Goal: Transaction & Acquisition: Purchase product/service

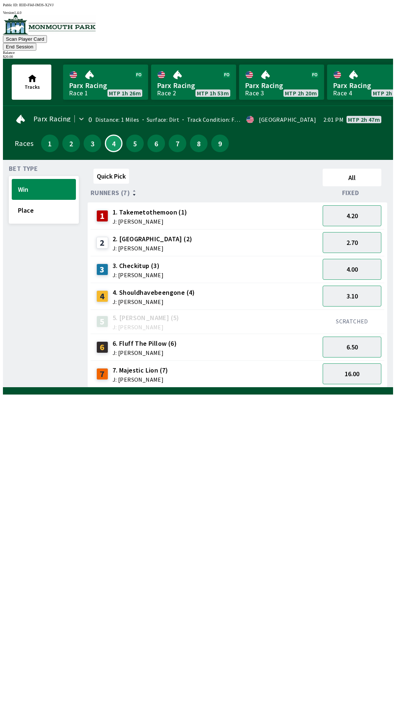
click at [147, 272] on span "J: [PERSON_NAME]" at bounding box center [138, 275] width 51 height 6
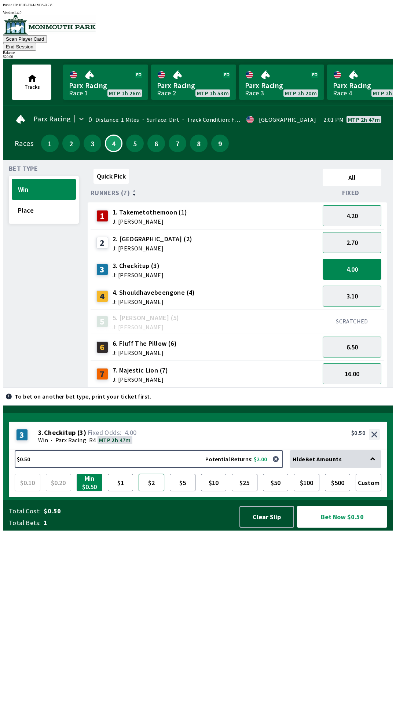
click at [151, 492] on button "$2" at bounding box center [152, 483] width 26 height 18
click at [161, 492] on button "$2" at bounding box center [152, 483] width 26 height 18
click at [335, 528] on button "Bet Now $2.00" at bounding box center [342, 517] width 90 height 22
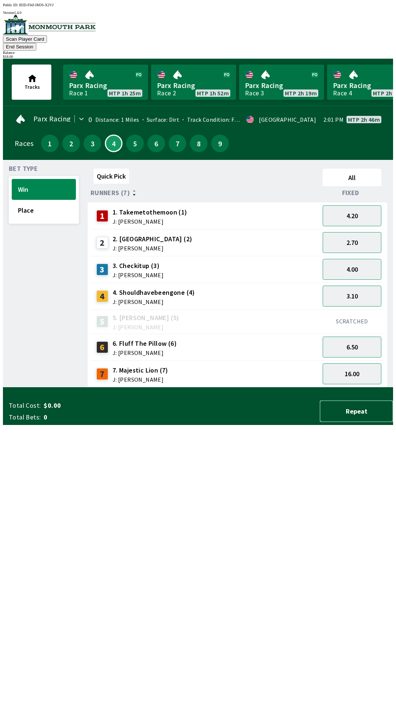
click at [348, 422] on button "Repeat" at bounding box center [356, 412] width 73 height 22
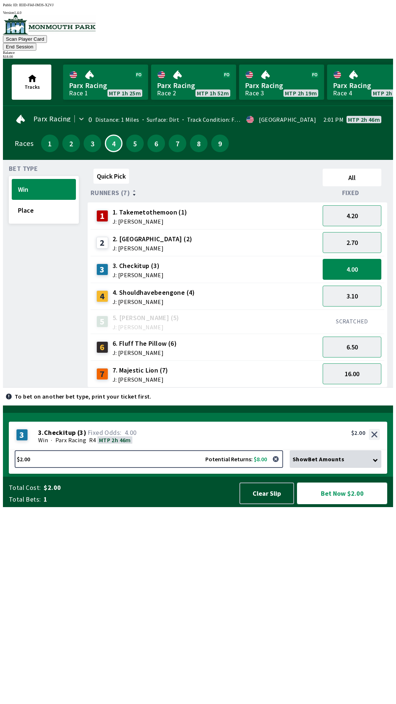
click at [337, 504] on button "Bet Now $2.00" at bounding box center [342, 494] width 90 height 22
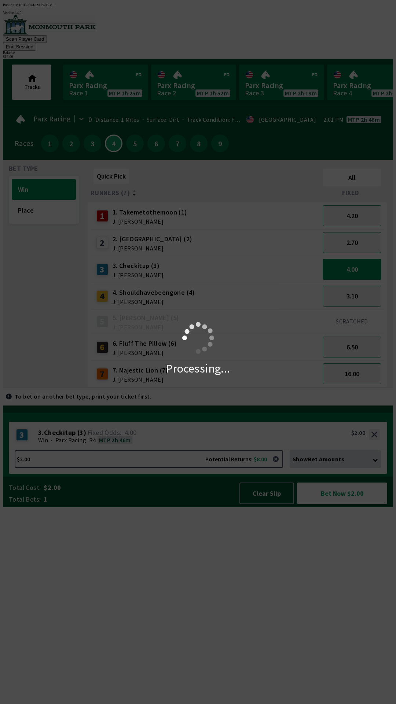
click at [331, 689] on div "Processing..." at bounding box center [198, 352] width 396 height 704
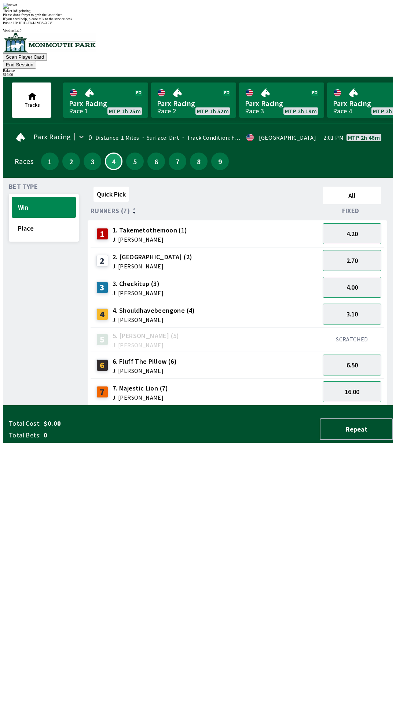
click at [121, 21] on div "Ticket 1 of 1 printing Please don't forget to grab the last ticket If you need …" at bounding box center [198, 12] width 390 height 18
click at [133, 21] on div "Ticket 1 of 1 printing Please don't forget to grab the last ticket If you need …" at bounding box center [198, 12] width 390 height 18
click at [385, 127] on div "Parx Racing 0 Distance: 1 Miles Surface: Dirt Track Condition: Fast · USA 2:01 …" at bounding box center [201, 152] width 384 height 51
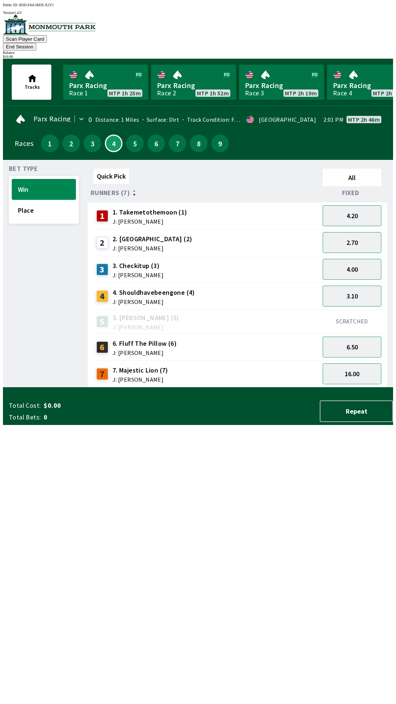
click at [371, 55] on div "$ 16.00" at bounding box center [198, 57] width 390 height 4
click at [36, 43] on button "End Session" at bounding box center [19, 47] width 33 height 8
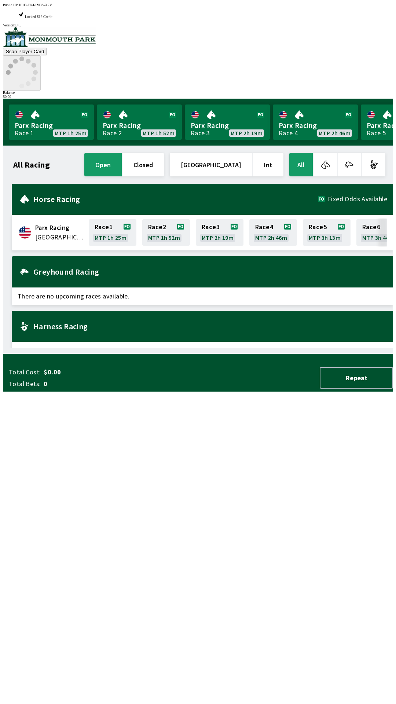
click at [11, 70] on circle at bounding box center [8, 72] width 5 height 5
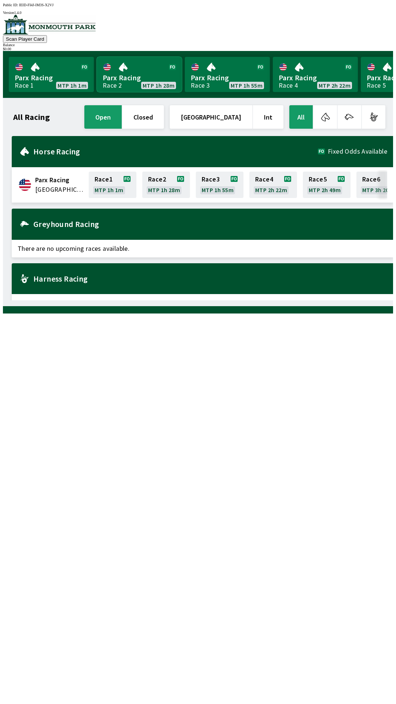
click at [124, 78] on link "Parx Racing Race 2 MTP 1h 28m" at bounding box center [139, 74] width 85 height 35
